Goal: Task Accomplishment & Management: Complete application form

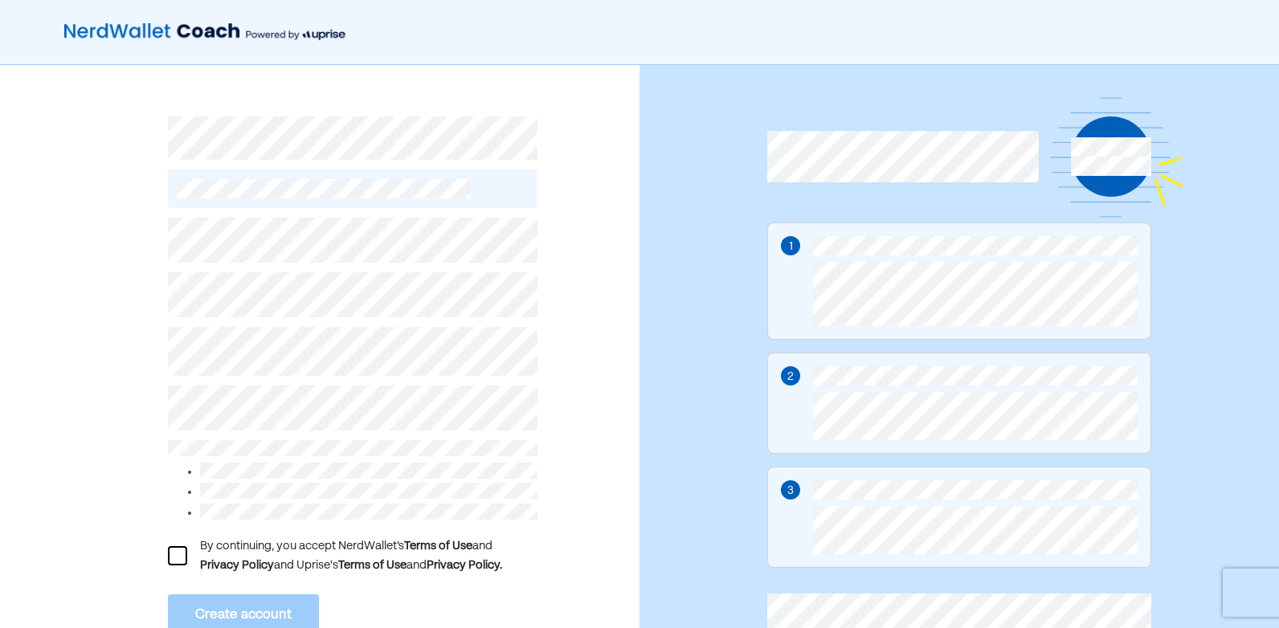
click at [264, 419] on div "By continuing, you accept NerdWallet’s Terms of Use and Privacy Policy and Upri…" at bounding box center [352, 448] width 369 height 481
click at [182, 550] on div at bounding box center [177, 555] width 19 height 19
click at [239, 609] on button "Create account" at bounding box center [243, 616] width 151 height 42
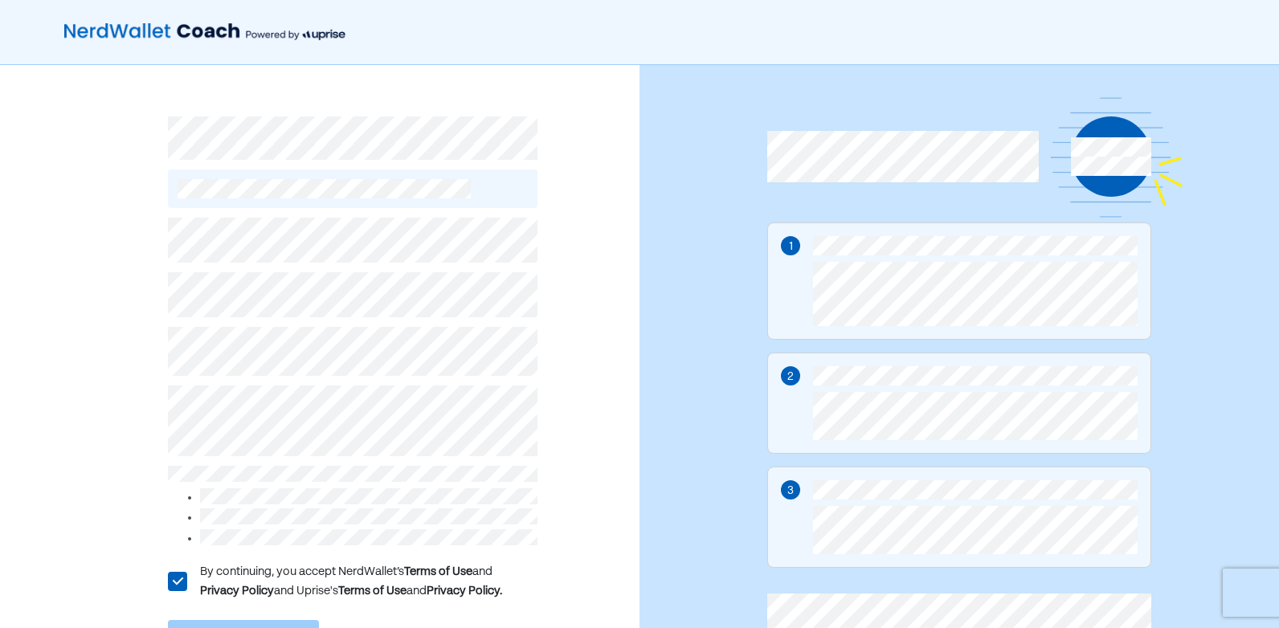
click at [292, 501] on div "L By continuing, you accept NerdWallet’s Terms of Use and Privacy Policy and Up…" at bounding box center [352, 461] width 369 height 507
click at [70, 473] on div "L By continuing, you accept NerdWallet’s Terms of Use and Privacy Policy and Up…" at bounding box center [320, 390] width 640 height 650
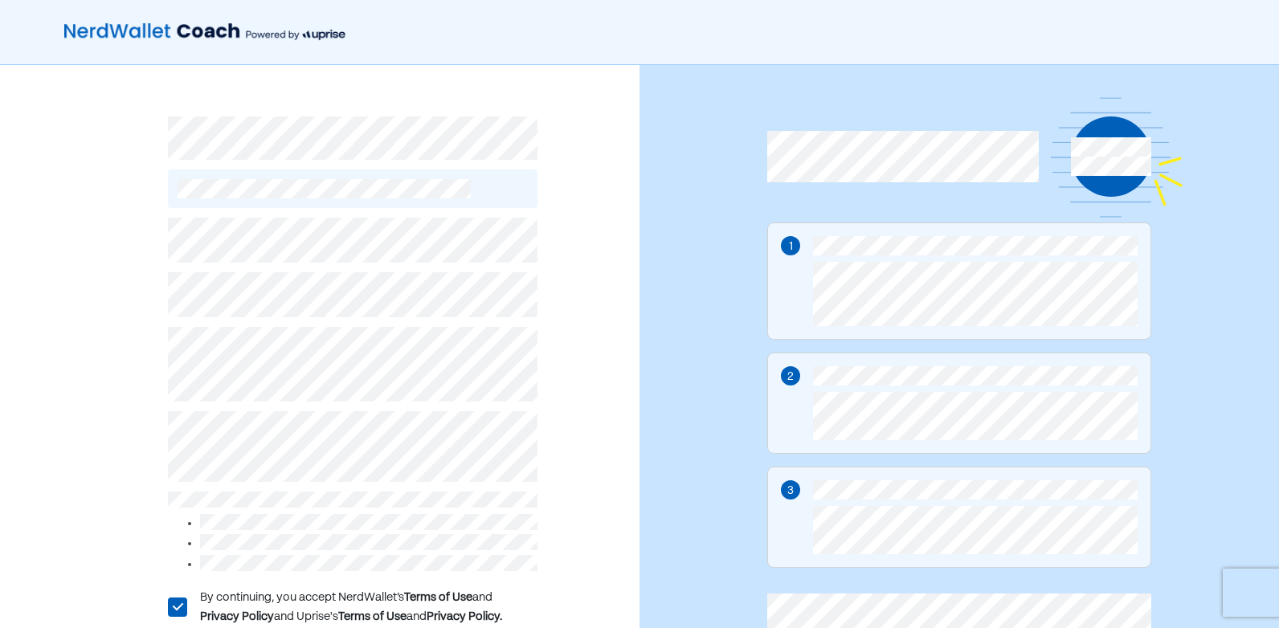
click at [83, 387] on div "L By continuing, you accept NerdWallet’s Terms of Use and Privacy Policy and Up…" at bounding box center [320, 403] width 640 height 676
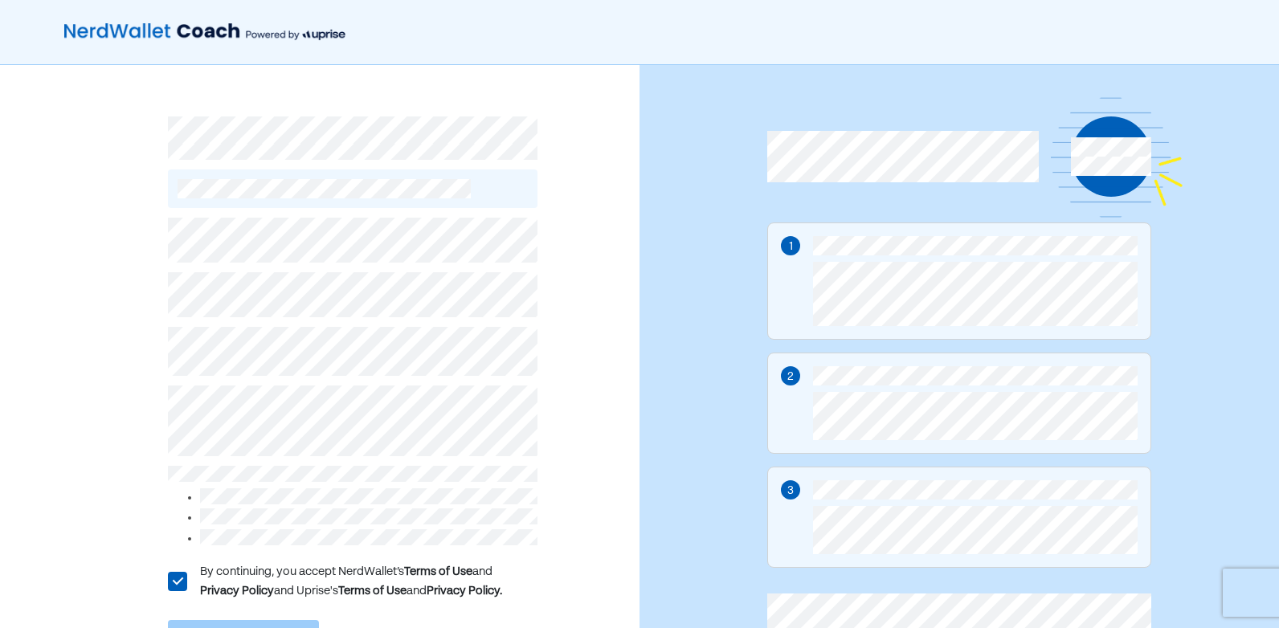
click at [1278, 116] on html "L By continuing, you accept NerdWallet’s Terms of Use and Privacy Policy and Up…" at bounding box center [639, 314] width 1279 height 628
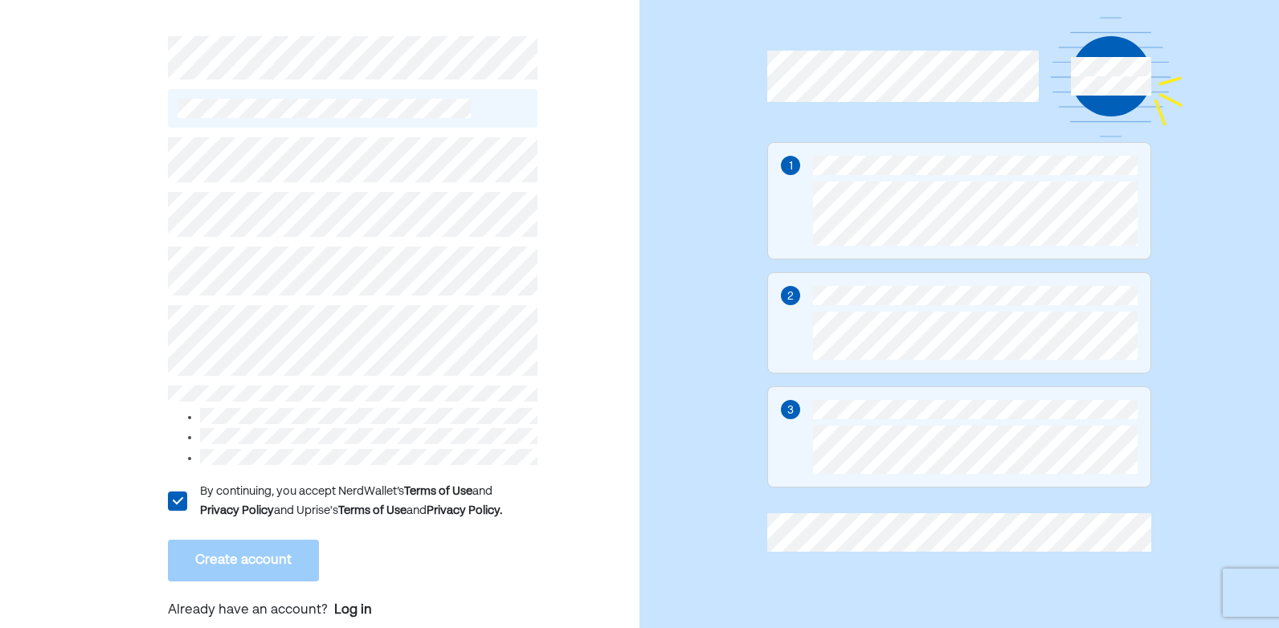
scroll to position [55, 0]
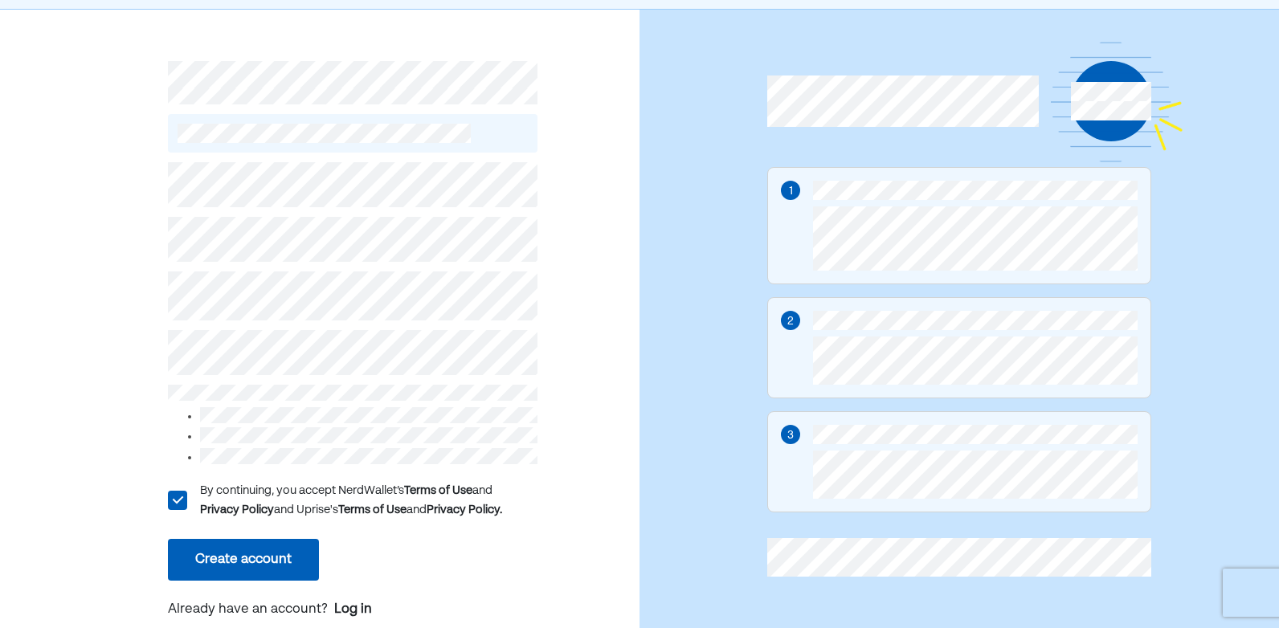
click at [292, 553] on button "Create account" at bounding box center [243, 560] width 151 height 42
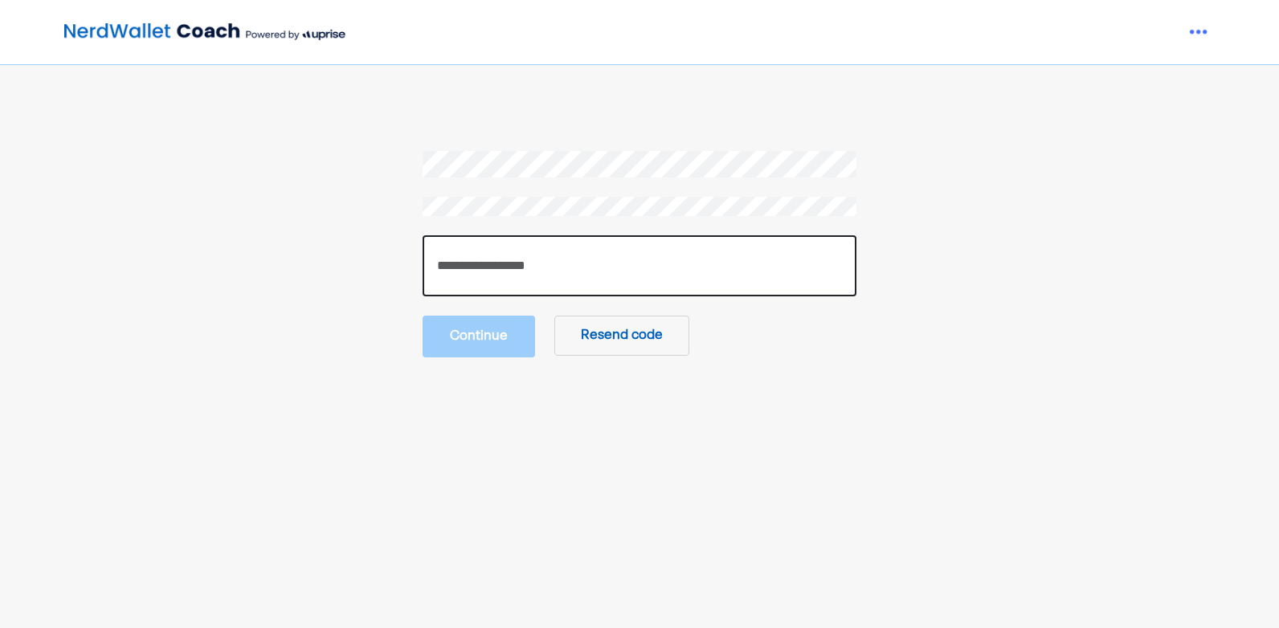
click at [713, 272] on input "number" at bounding box center [640, 265] width 434 height 61
paste input "******"
type input "******"
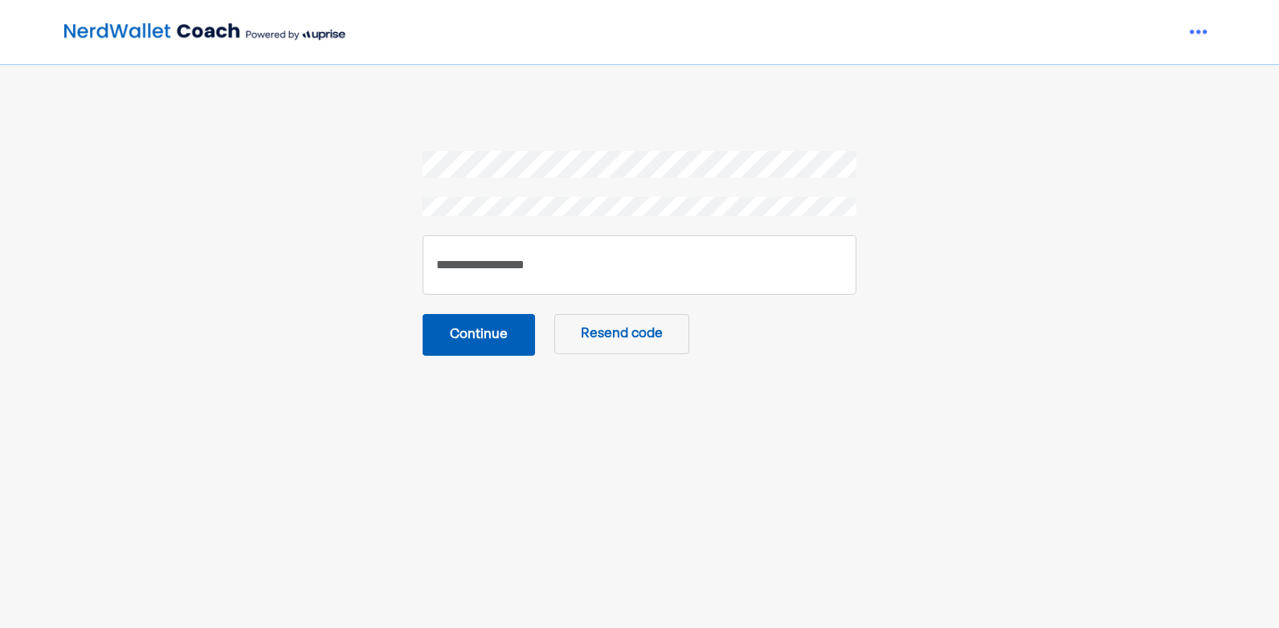
click at [474, 327] on button "Continue" at bounding box center [479, 335] width 112 height 42
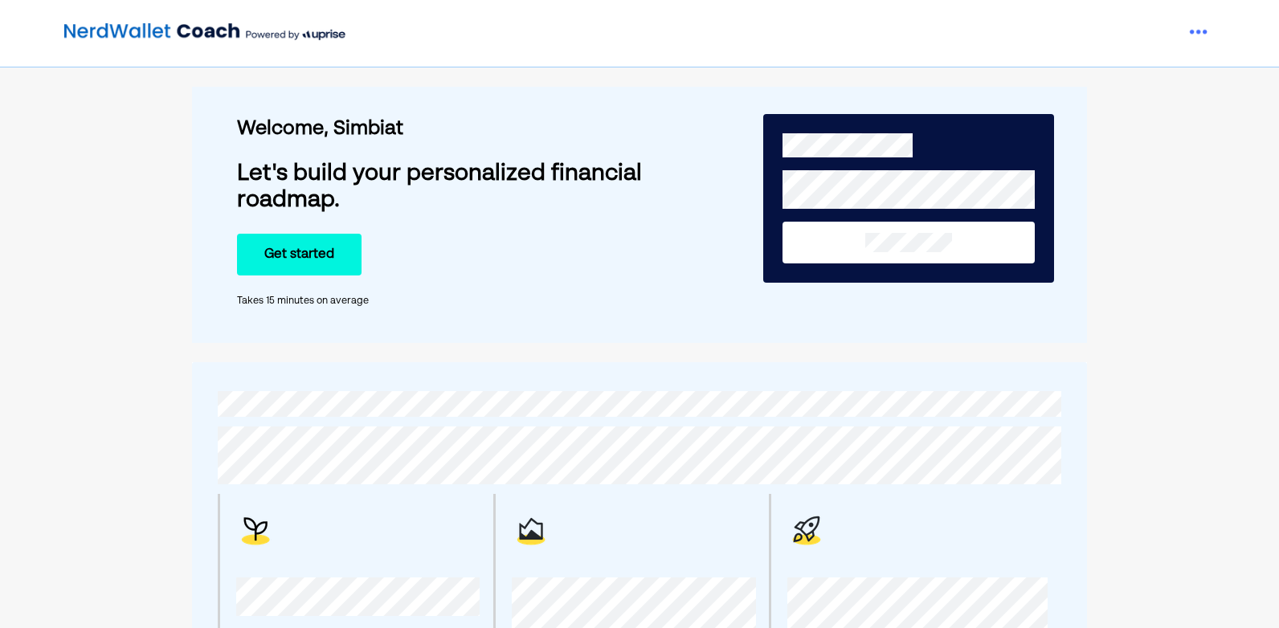
click at [1278, 88] on html "Welcome, Simbiat Let's build your personalized financial roadmap. Get started T…" at bounding box center [639, 314] width 1279 height 628
click at [309, 257] on button "Get started" at bounding box center [299, 255] width 125 height 42
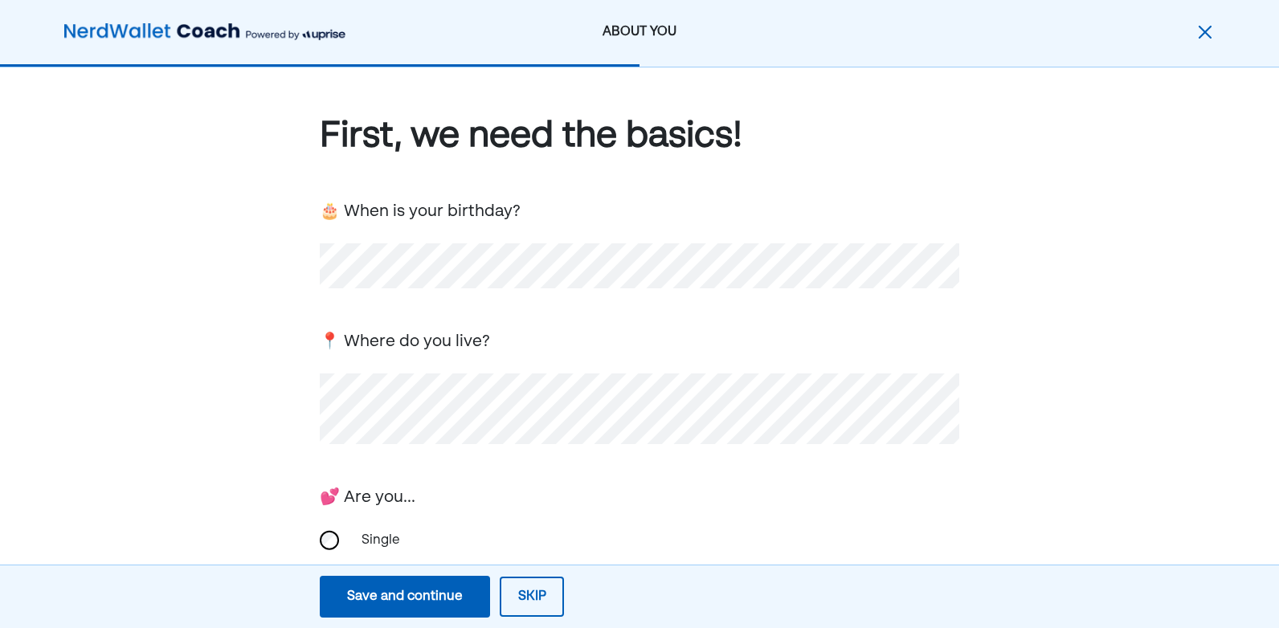
click at [741, 239] on div "🎂 When is your birthday?" at bounding box center [640, 243] width 640 height 92
click at [1278, 243] on html "ABOUT YOU First, we need the basics! 🎂 When is your birthday? 📍 Where do you li…" at bounding box center [639, 314] width 1279 height 628
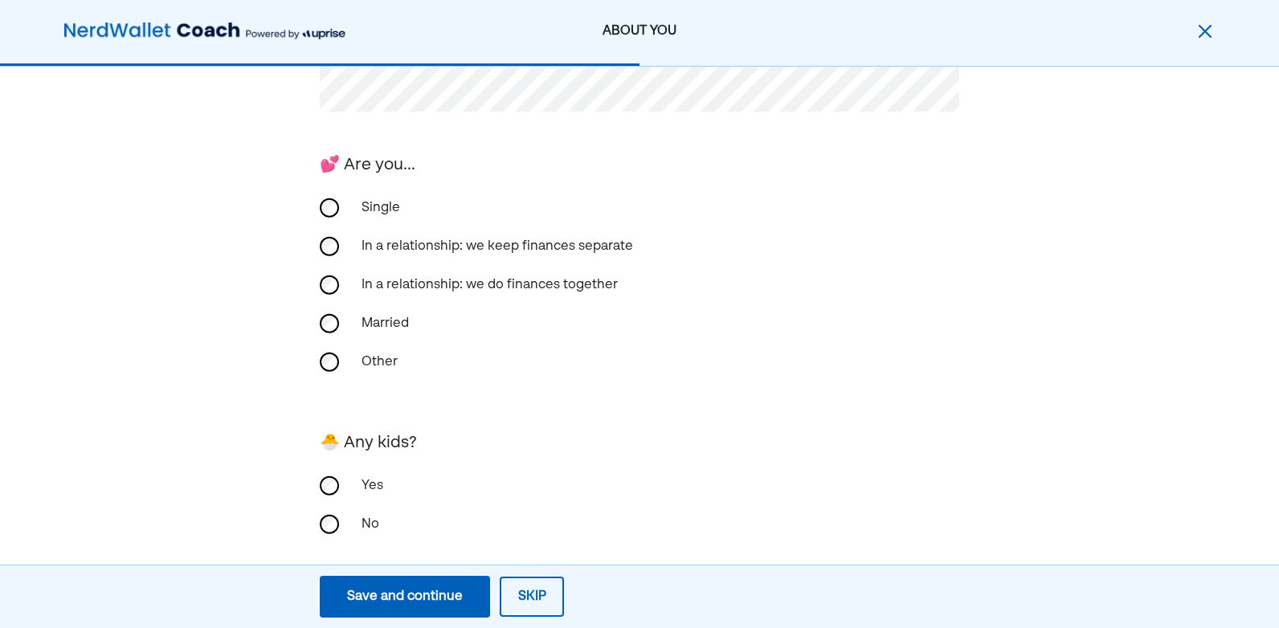
scroll to position [353, 0]
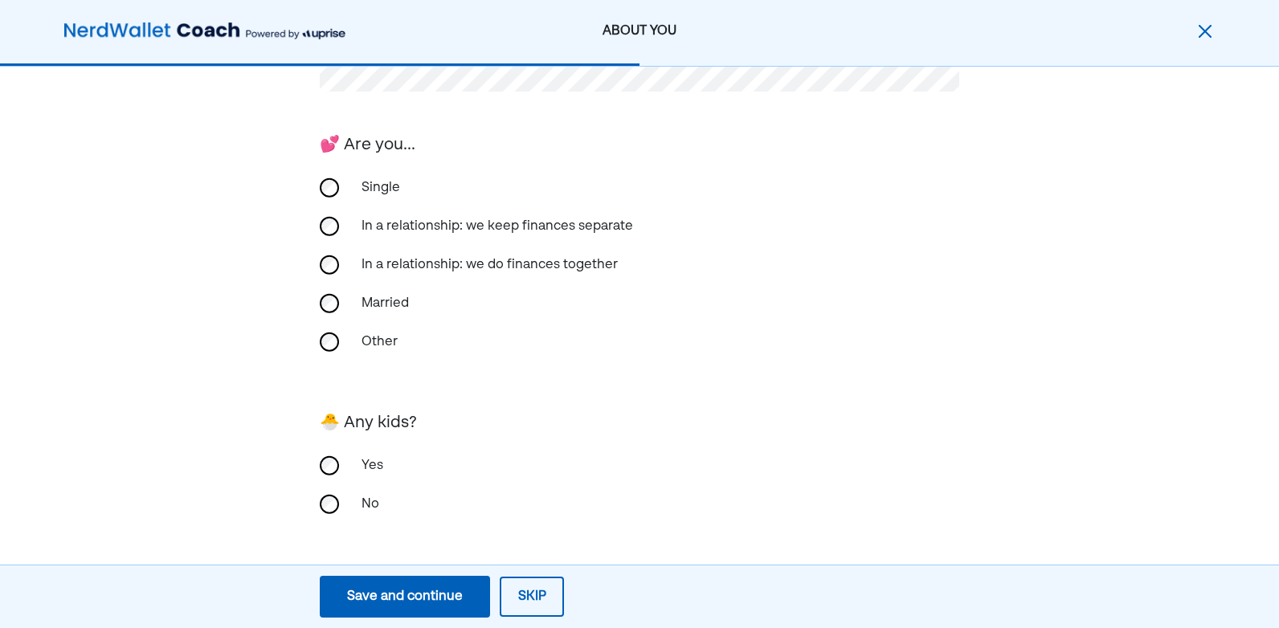
click at [1183, 358] on div "First, we need the basics! 🎂 When is your birthday? 📍 Where do you live? 💕 Are …" at bounding box center [639, 171] width 1279 height 913
click at [438, 605] on div "Save and continue" at bounding box center [405, 596] width 116 height 19
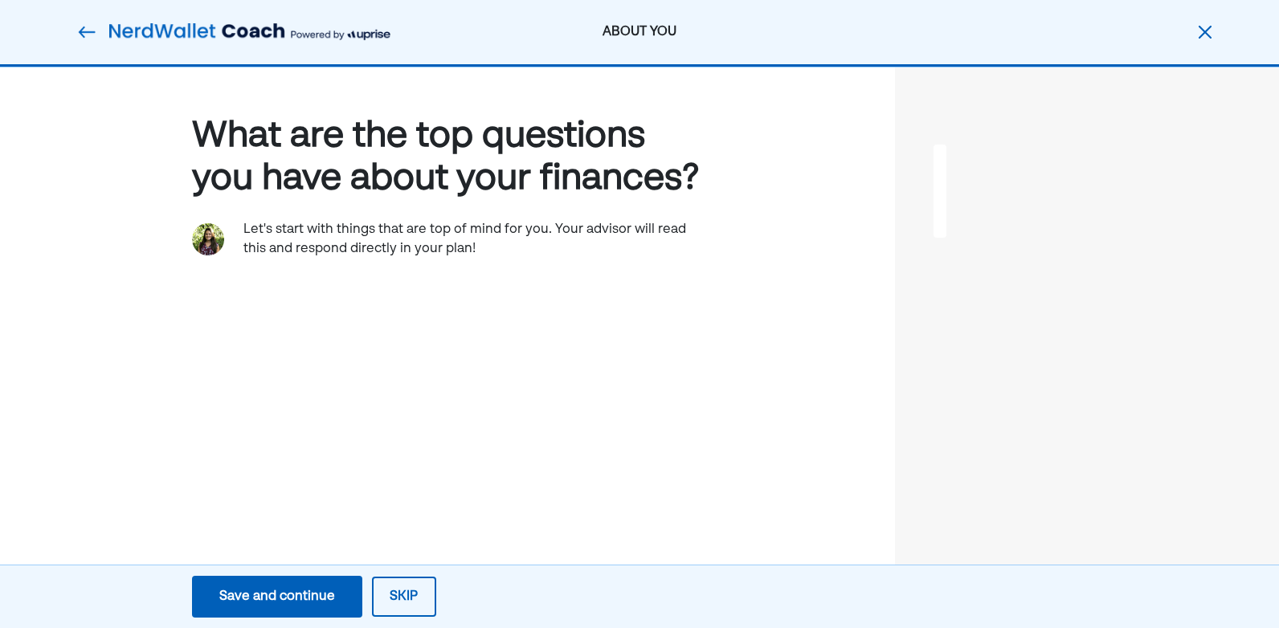
scroll to position [0, 0]
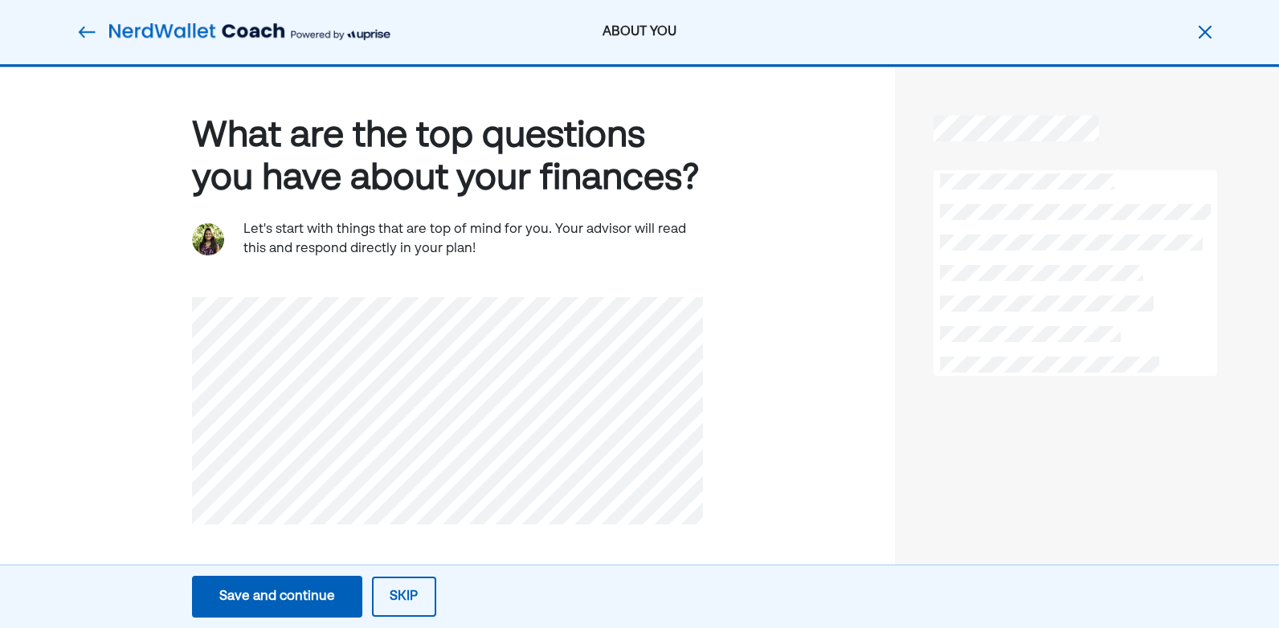
click at [212, 241] on img at bounding box center [208, 239] width 32 height 32
click at [1200, 31] on img at bounding box center [1204, 31] width 19 height 19
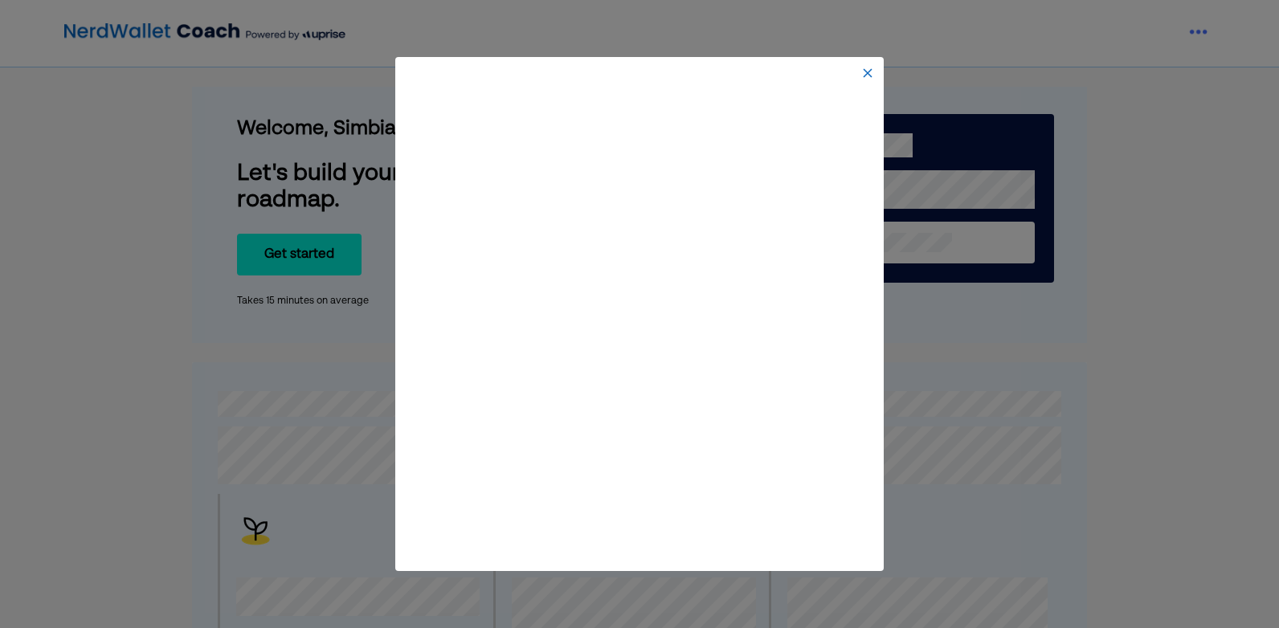
click at [864, 75] on img at bounding box center [867, 73] width 13 height 13
